Goal: Transaction & Acquisition: Download file/media

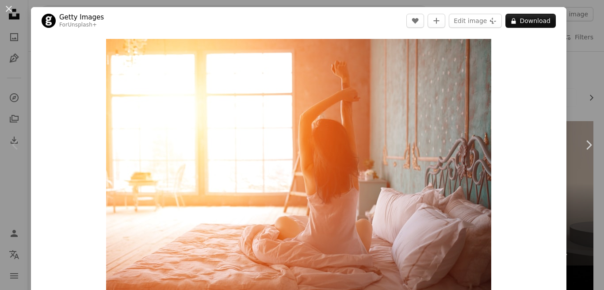
click at [572, 96] on div "An X shape Chevron left Chevron right Getty Images For Unsplash+ A heart A plus…" at bounding box center [302, 145] width 604 height 290
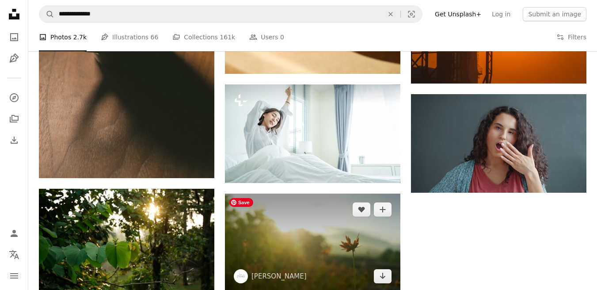
scroll to position [1247, 0]
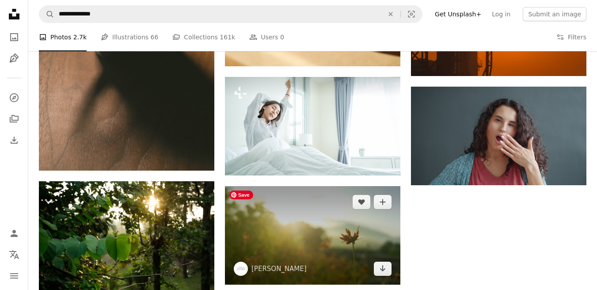
click at [302, 218] on img at bounding box center [312, 235] width 175 height 99
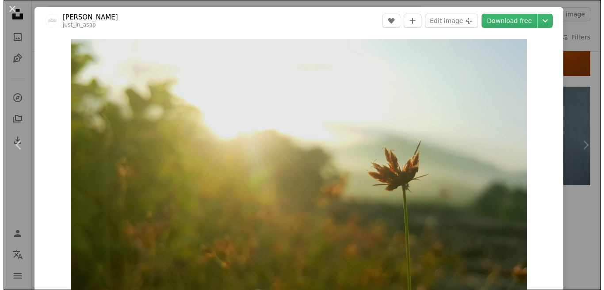
scroll to position [1248, 0]
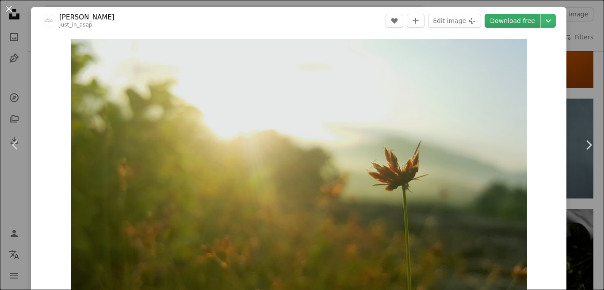
click at [511, 20] on link "Download free" at bounding box center [512, 21] width 56 height 14
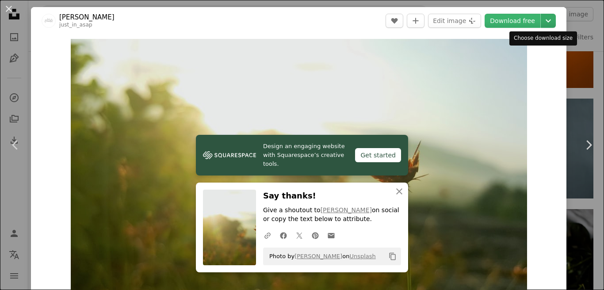
click at [541, 23] on icon "Chevron down" at bounding box center [548, 20] width 14 height 11
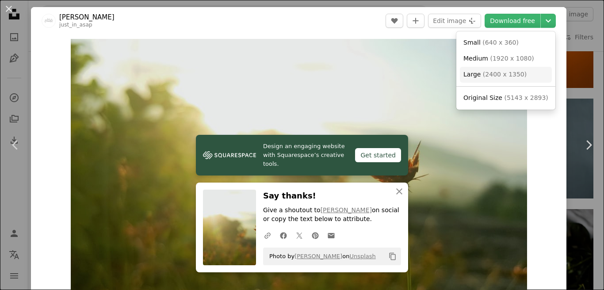
click at [521, 76] on span "( 2400 x 1350 )" at bounding box center [505, 74] width 44 height 7
